Goal: Navigation & Orientation: Find specific page/section

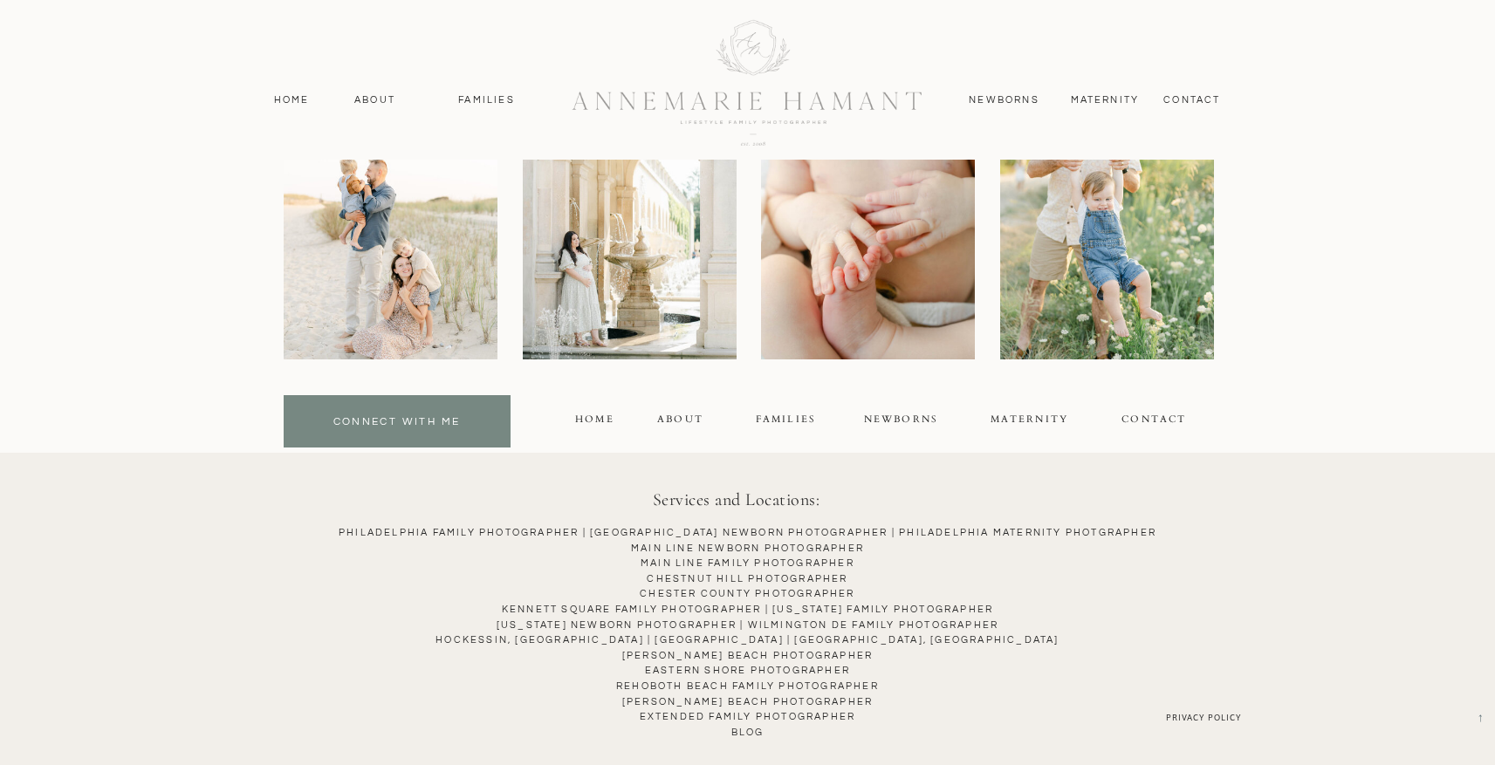
scroll to position [9284, 0]
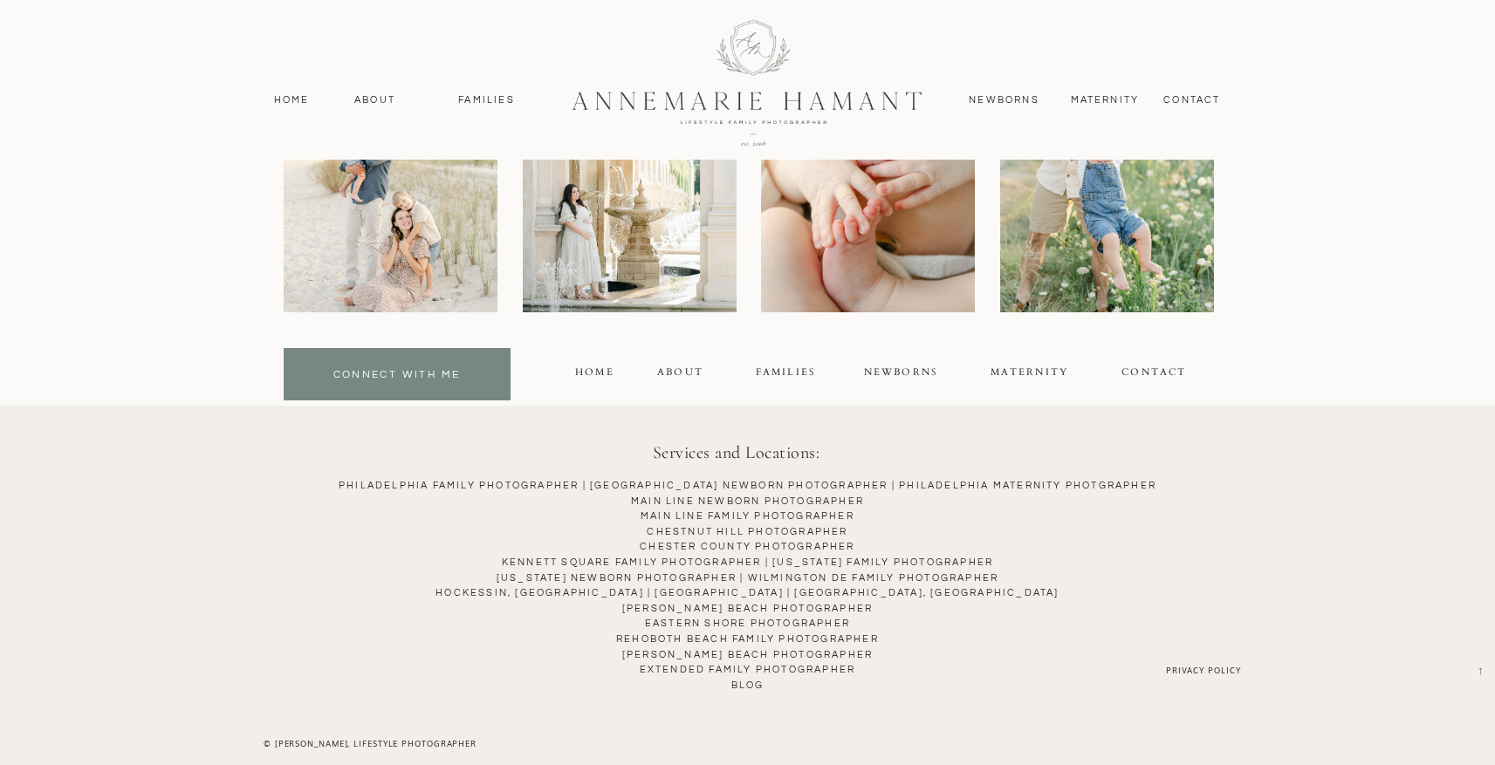
click at [169, 518] on p "Philadelphia Family Photographer | [GEOGRAPHIC_DATA] NEWBORN PHOTOGRAPHER | Phi…" at bounding box center [747, 600] width 1446 height 244
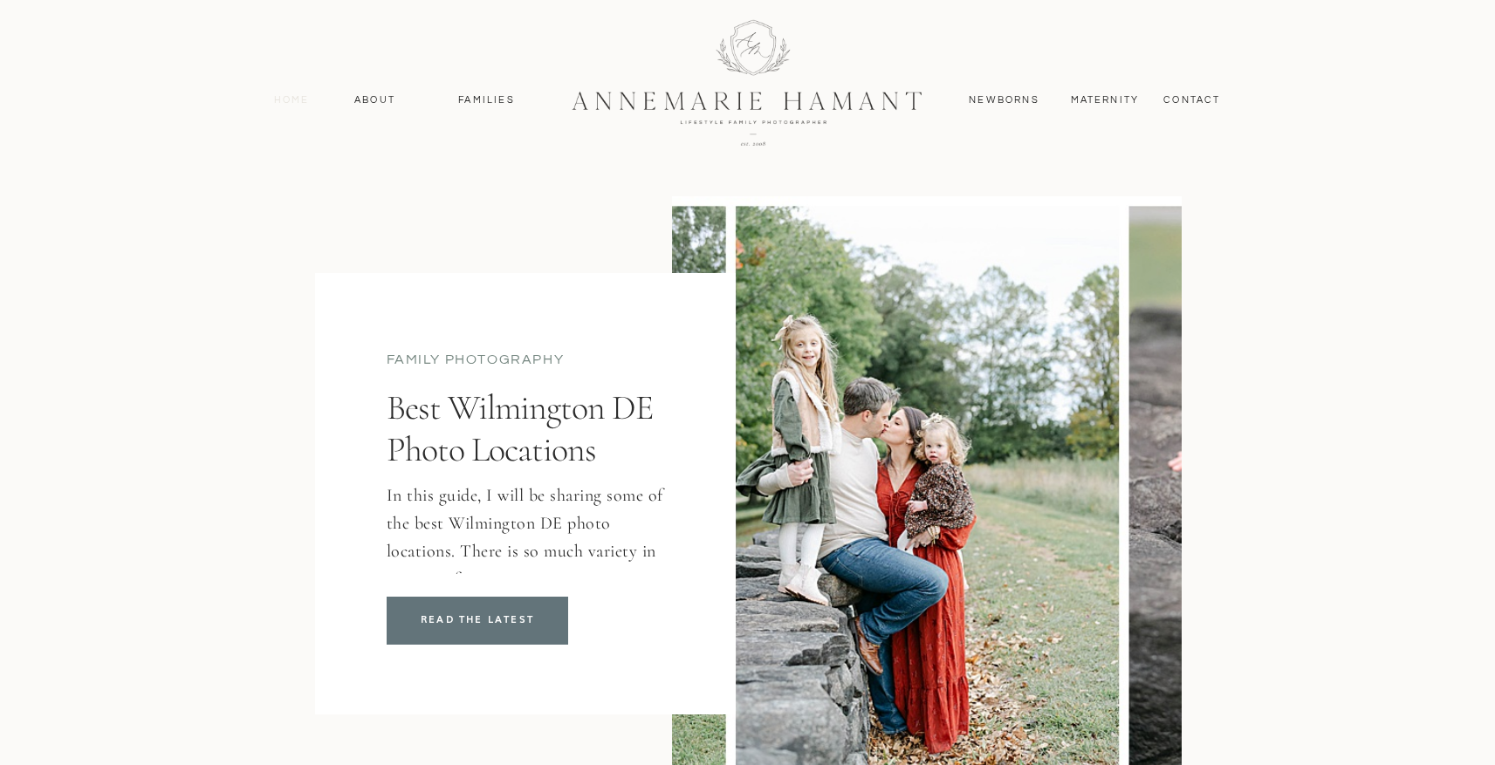
click at [286, 97] on nav "Home" at bounding box center [291, 101] width 51 height 16
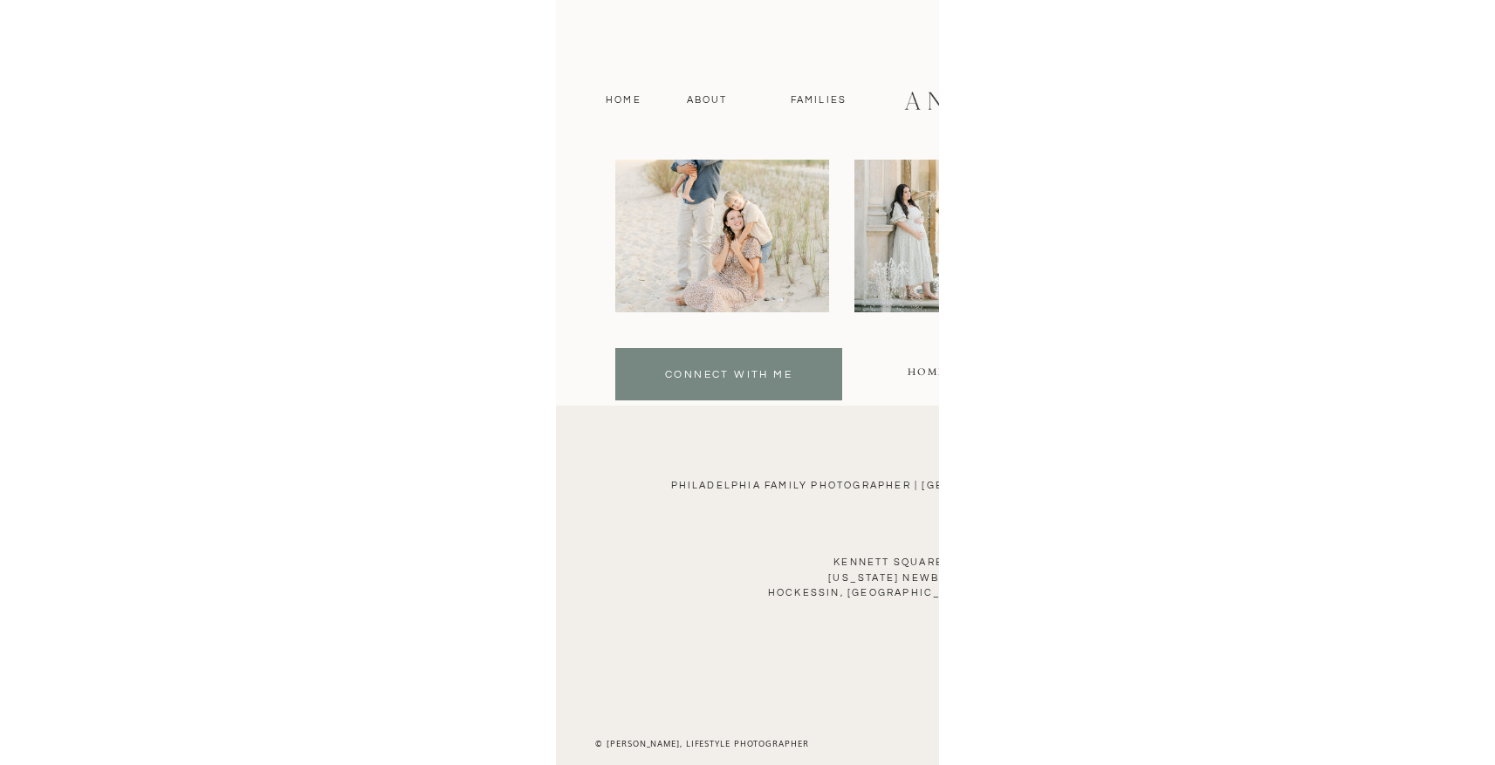
scroll to position [9284, 0]
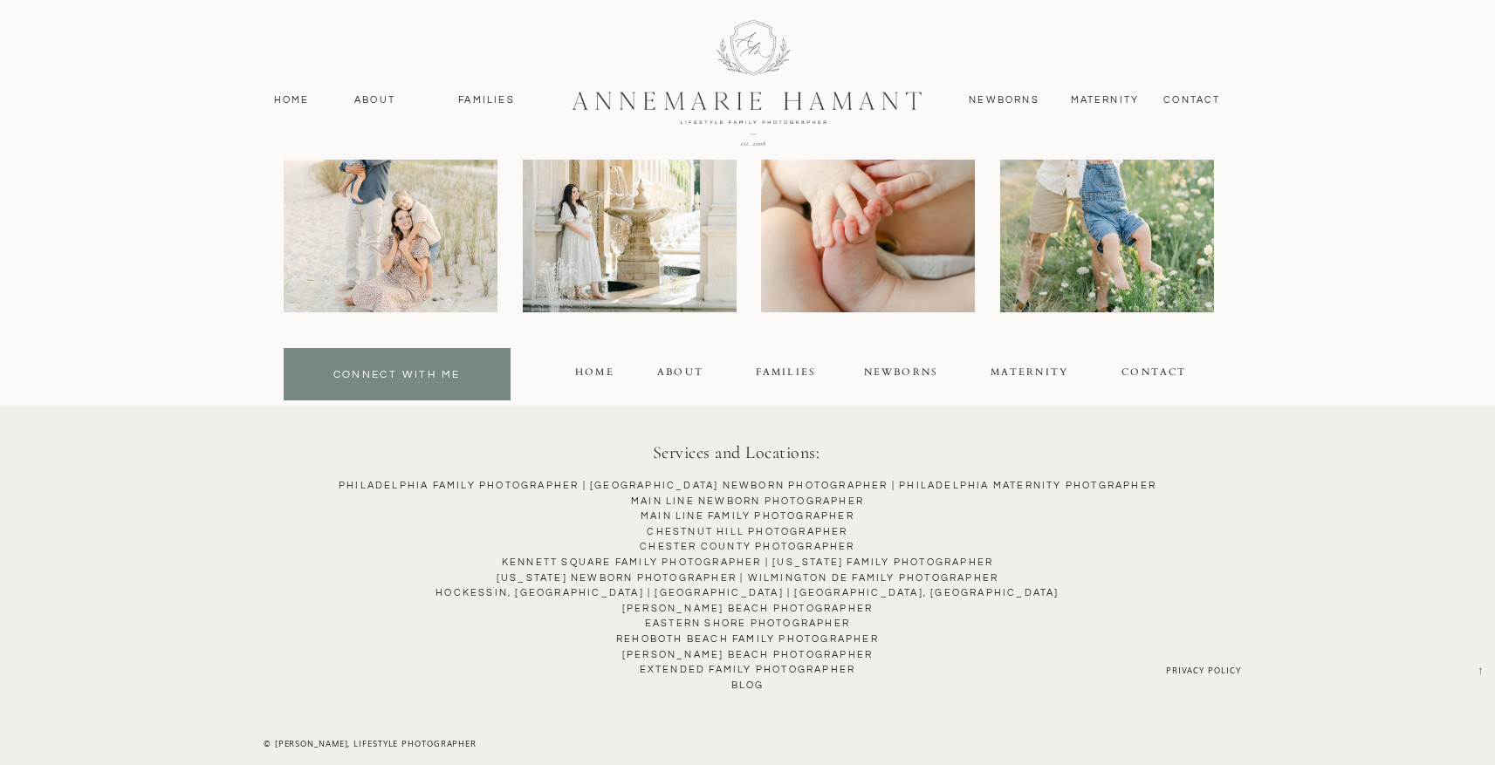
click at [772, 521] on p "Philadelphia Family Photographer | Philadelphia NEWBORN PHOTOGRAPHER | Philadel…" at bounding box center [747, 600] width 1446 height 244
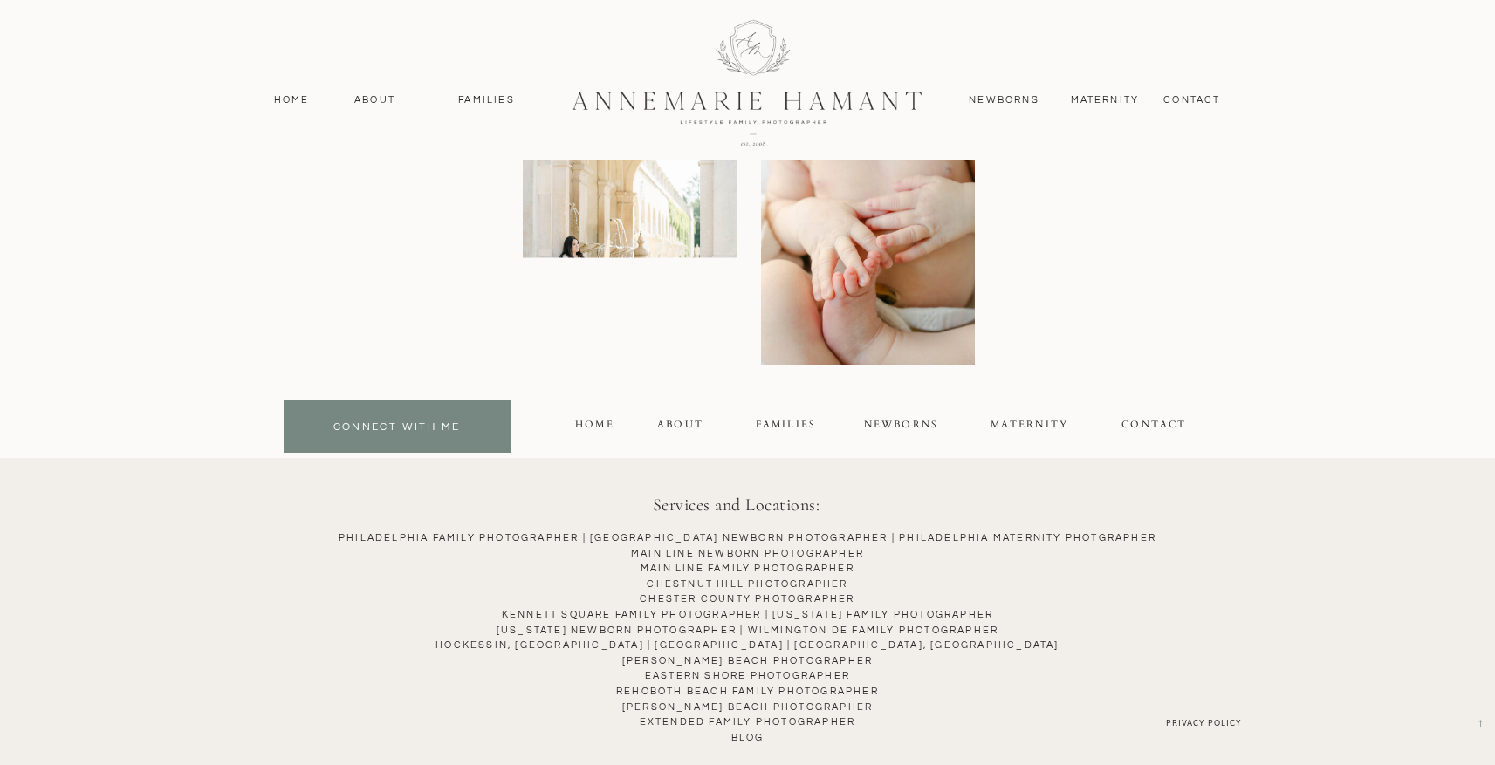
scroll to position [10062, 0]
